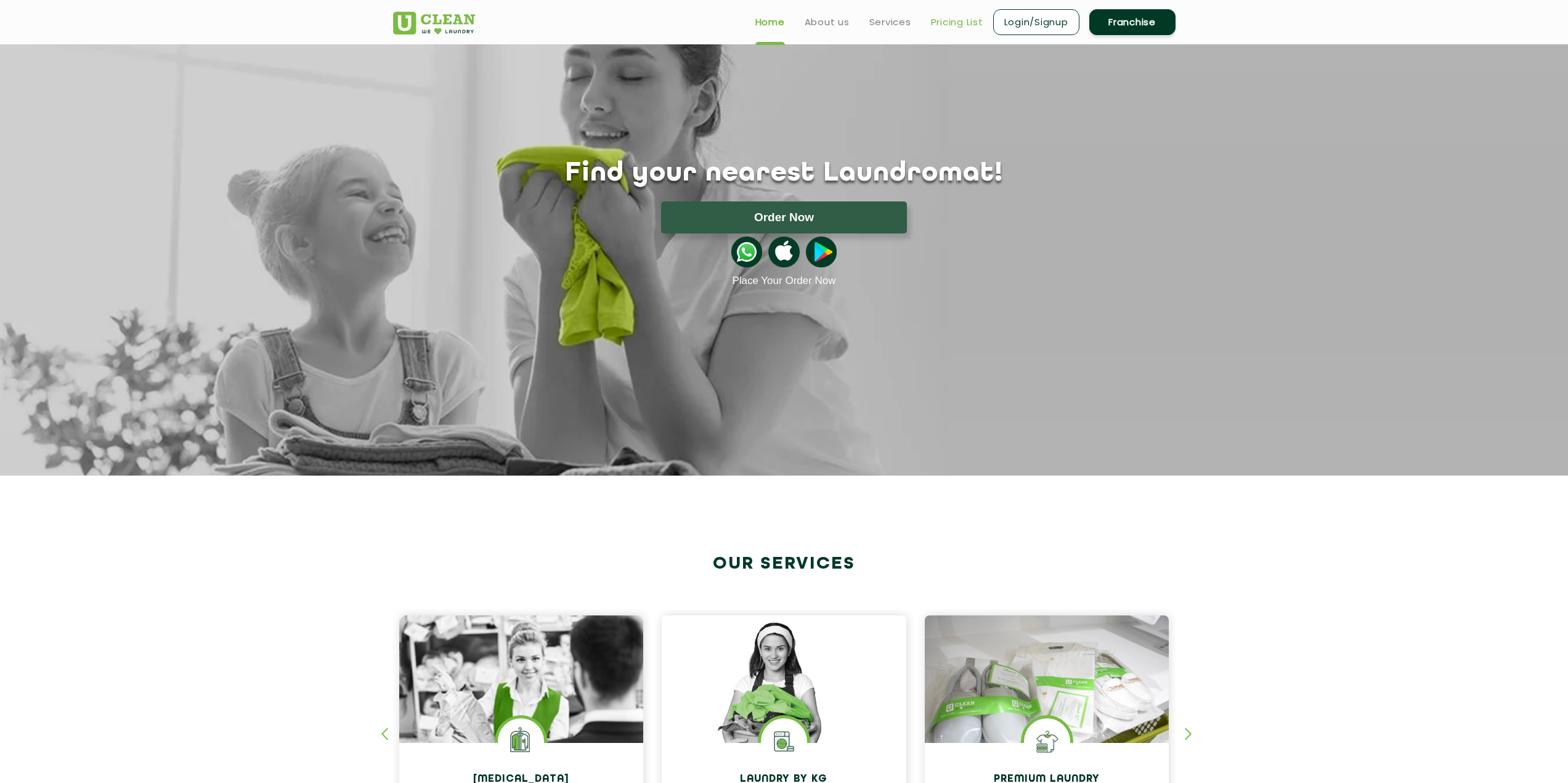
click at [967, 21] on link "Pricing List" at bounding box center [957, 22] width 53 height 15
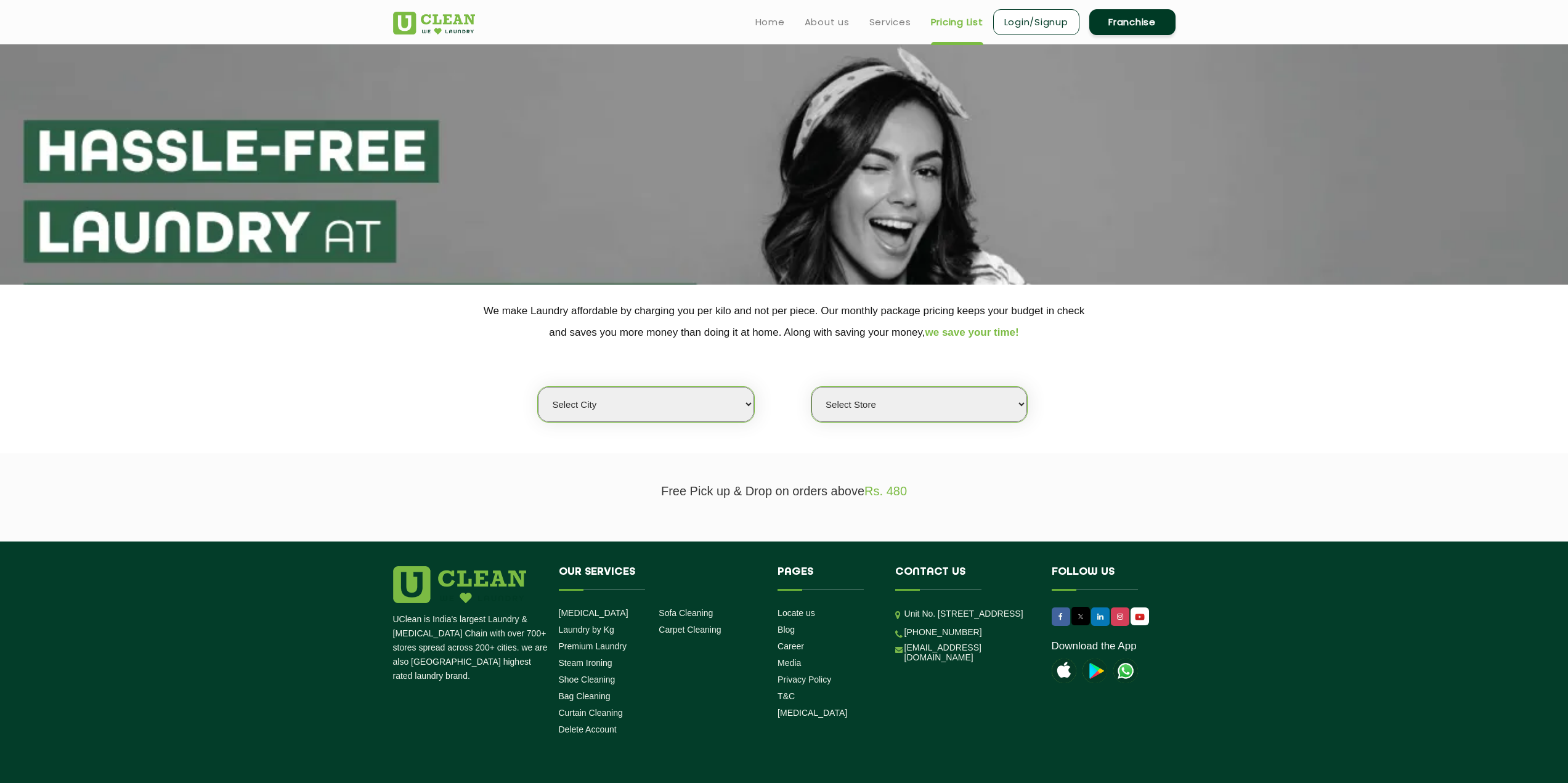
click at [656, 412] on select "Select city [GEOGRAPHIC_DATA] [GEOGRAPHIC_DATA] [GEOGRAPHIC_DATA] [GEOGRAPHIC_D…" at bounding box center [646, 404] width 216 height 35
select select "67"
click at [538, 387] on select "Select city [GEOGRAPHIC_DATA] [GEOGRAPHIC_DATA] [GEOGRAPHIC_DATA] [GEOGRAPHIC_D…" at bounding box center [646, 404] width 216 height 35
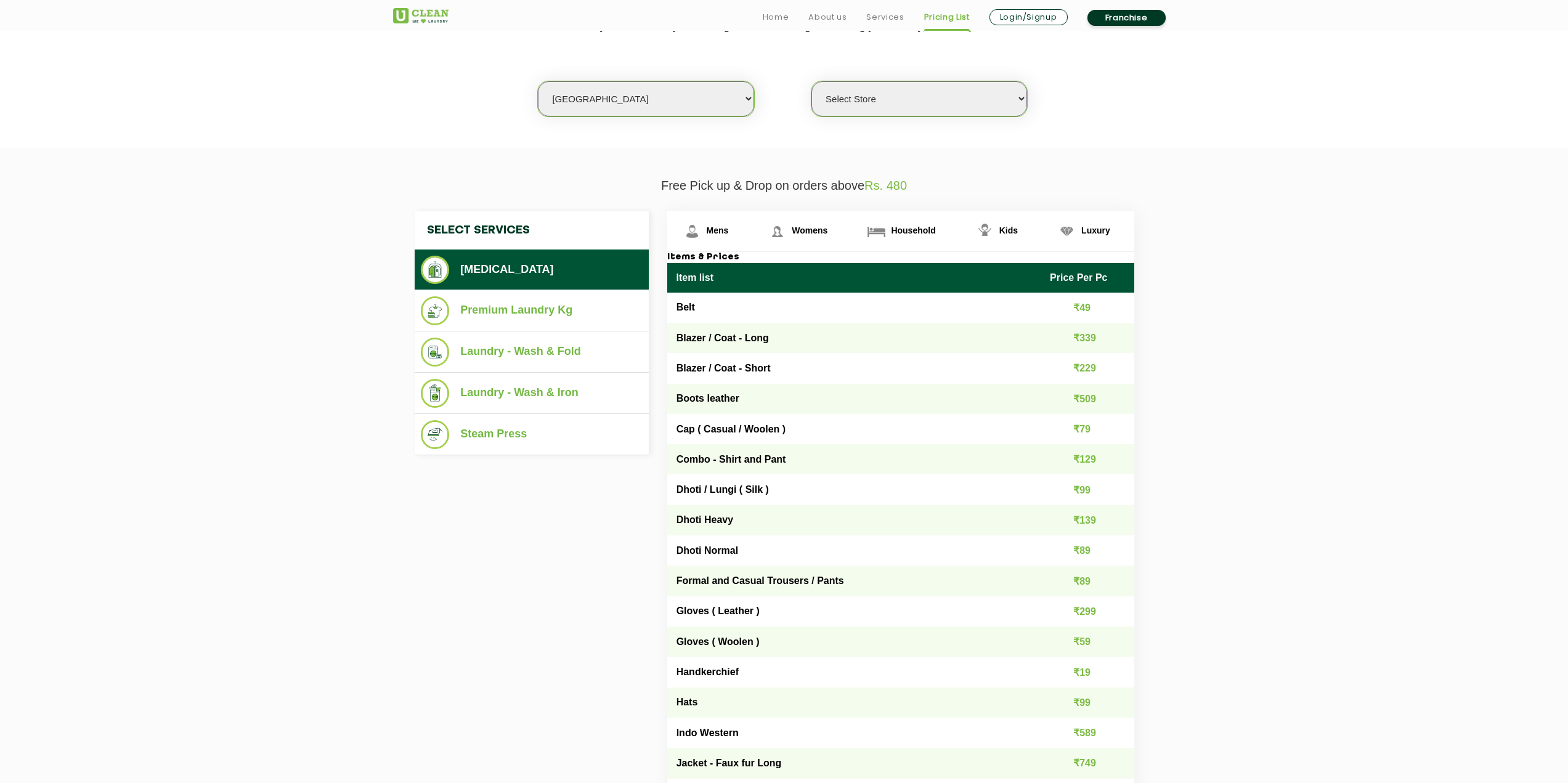
scroll to position [308, 0]
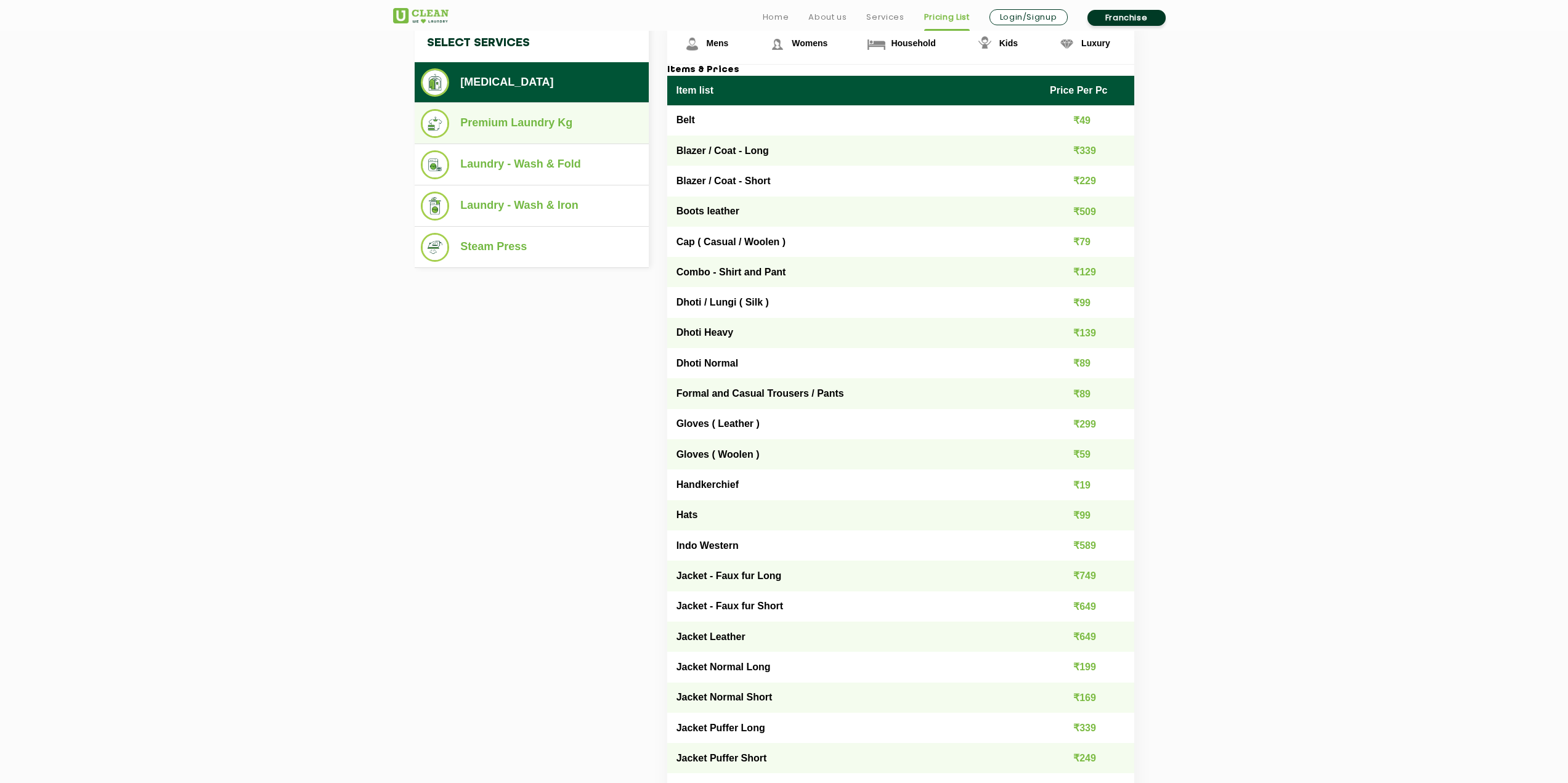
click at [525, 121] on li "Premium Laundry Kg" at bounding box center [532, 123] width 222 height 29
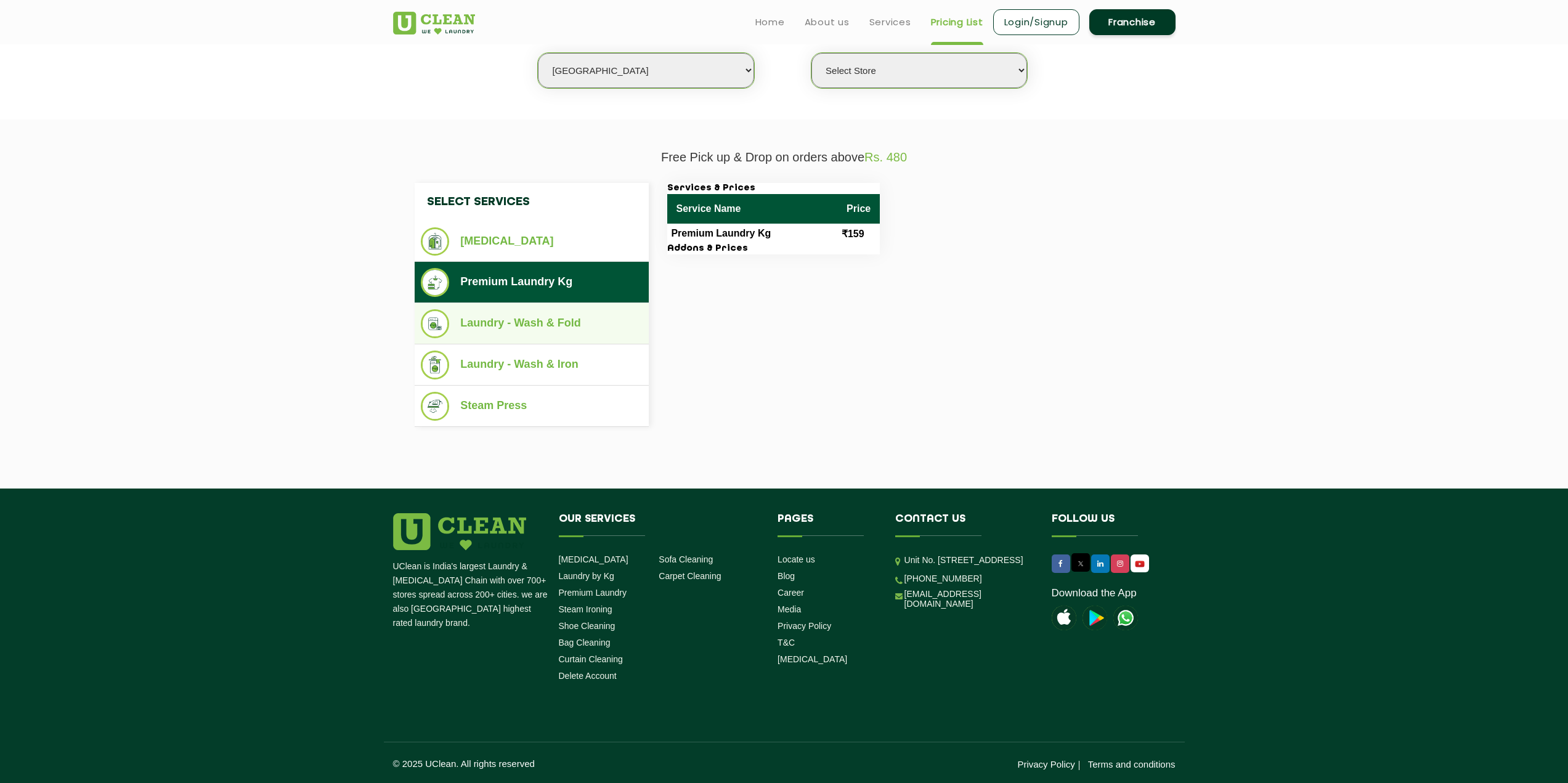
click at [532, 317] on li "Laundry - Wash & Fold" at bounding box center [532, 323] width 222 height 29
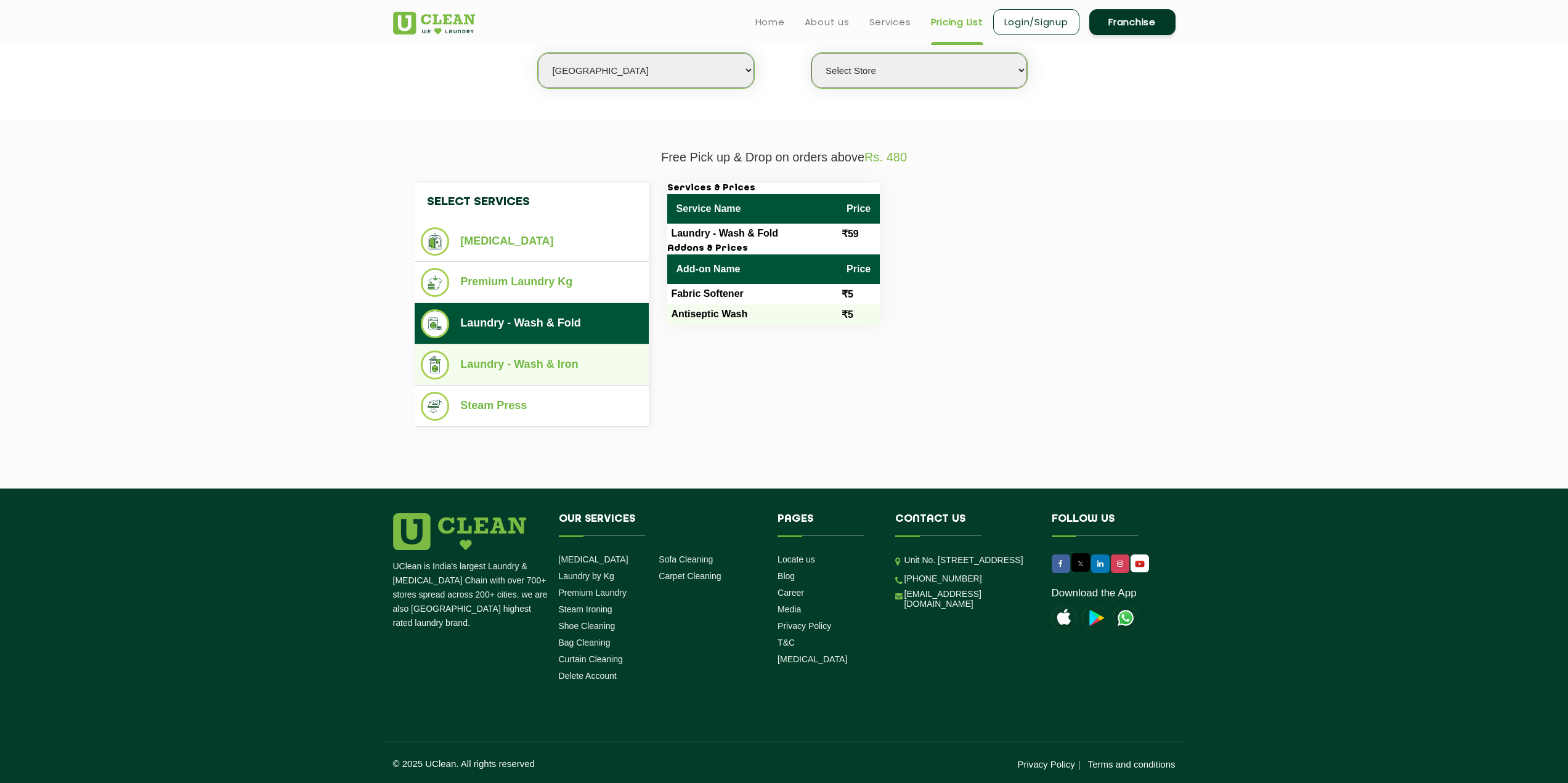
click at [566, 370] on li "Laundry - Wash & Iron" at bounding box center [532, 365] width 222 height 29
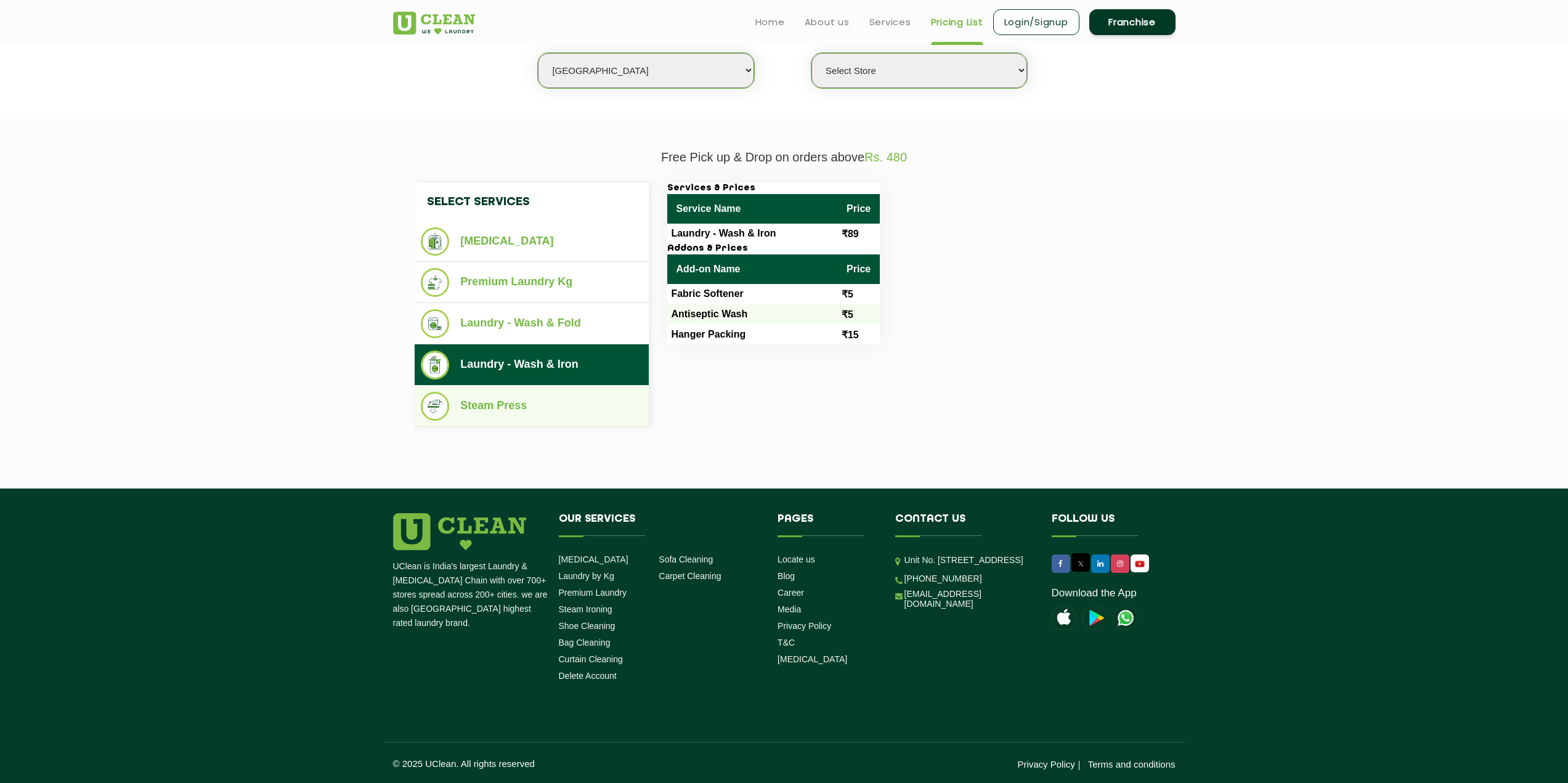
click at [560, 396] on li "Steam Press" at bounding box center [532, 406] width 222 height 29
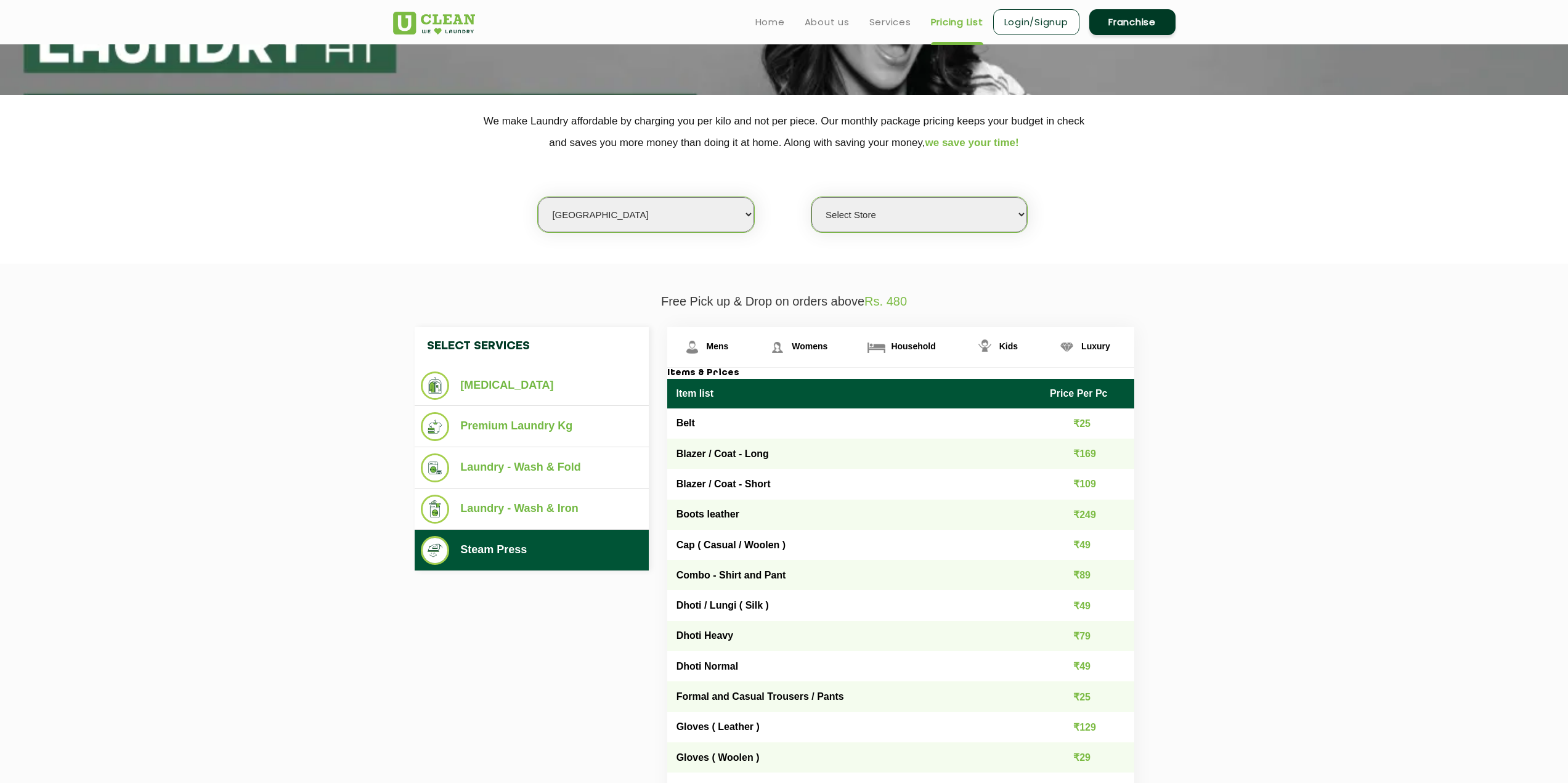
scroll to position [184, 0]
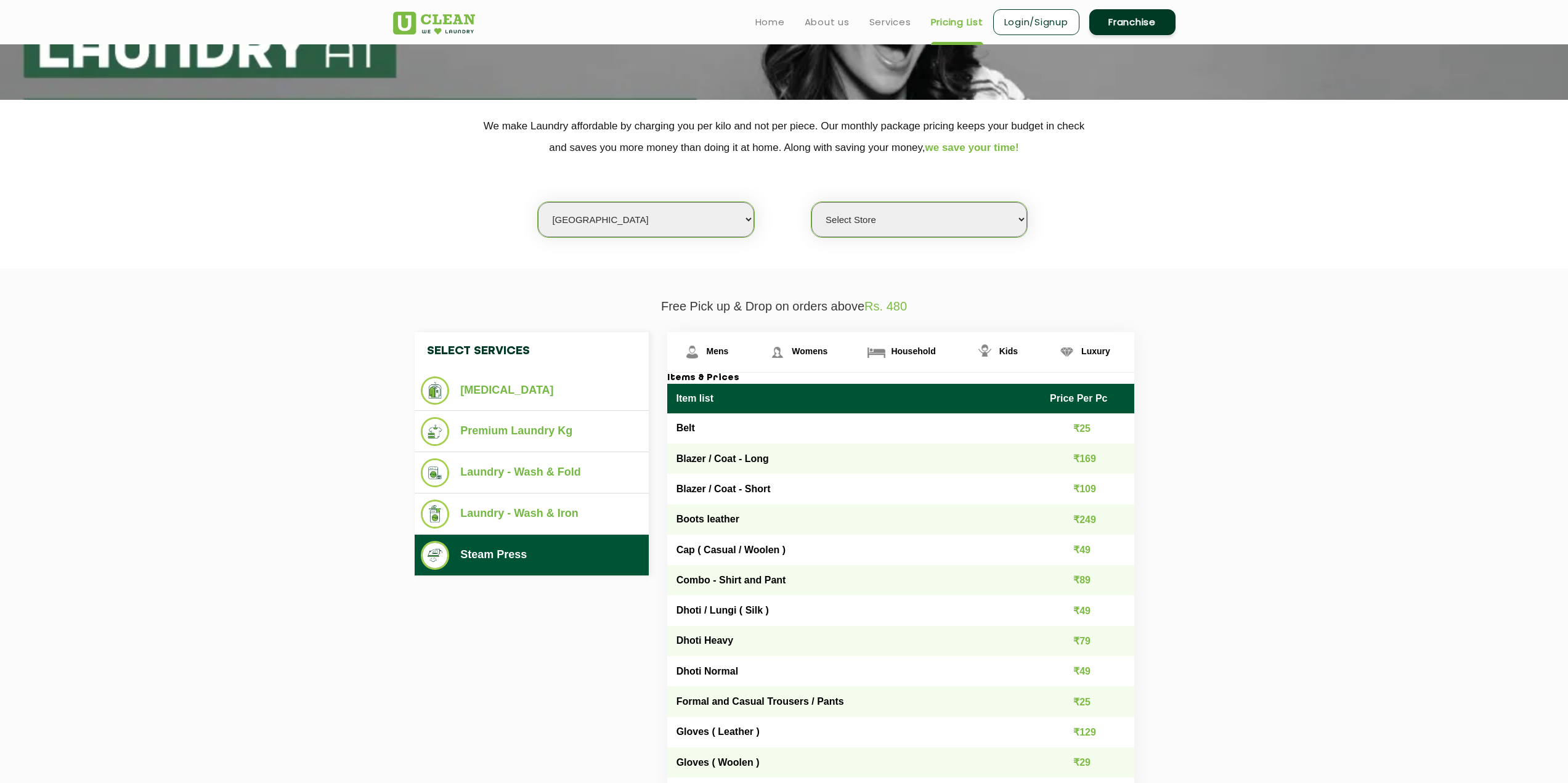
click at [889, 220] on select "Select Store [GEOGRAPHIC_DATA] [GEOGRAPHIC_DATA][PERSON_NAME] [GEOGRAPHIC_DATA]…" at bounding box center [919, 219] width 216 height 35
select select "544"
click at [811, 202] on select "Select Store [GEOGRAPHIC_DATA] [GEOGRAPHIC_DATA][PERSON_NAME] [GEOGRAPHIC_DATA]…" at bounding box center [919, 219] width 216 height 35
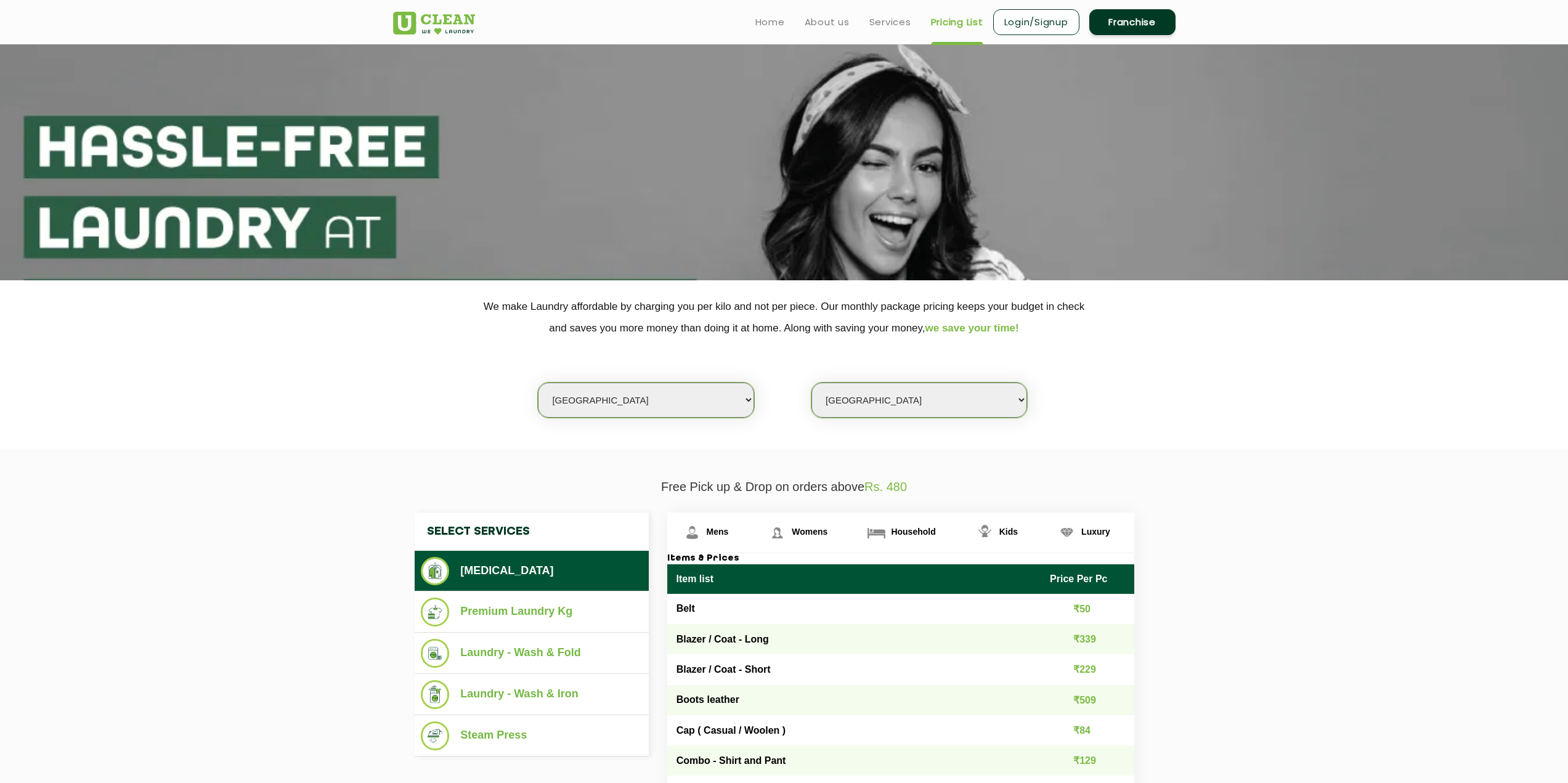
scroll to position [0, 0]
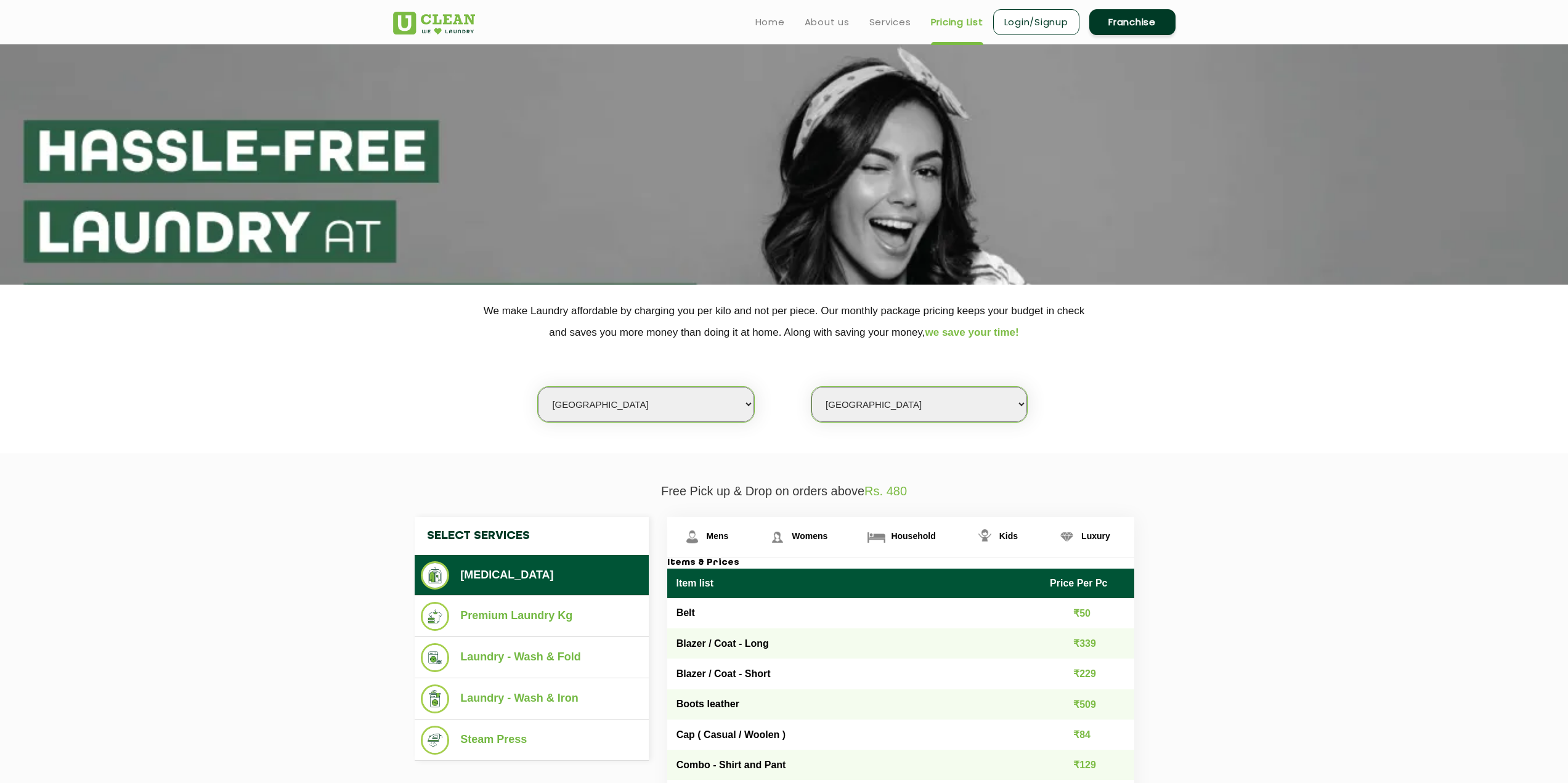
click at [1137, 20] on link "Franchise" at bounding box center [1132, 22] width 86 height 26
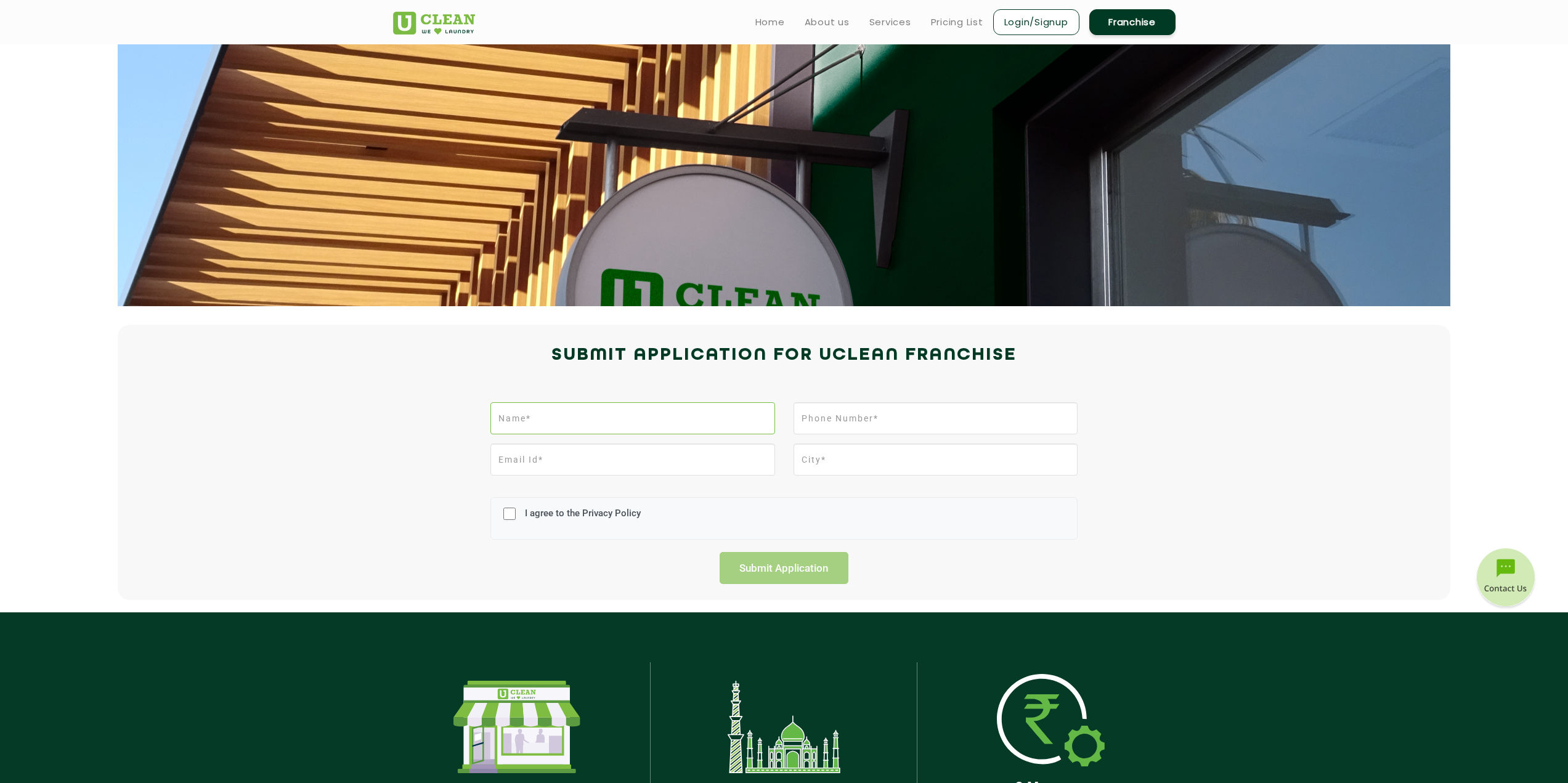
click at [573, 419] on input "text" at bounding box center [632, 418] width 284 height 32
